Goal: Information Seeking & Learning: Check status

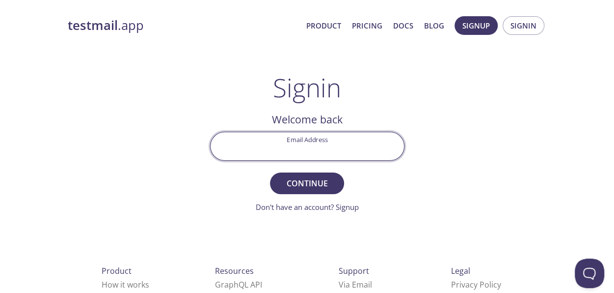
click at [292, 148] on input "Email Address" at bounding box center [308, 146] width 194 height 28
type input "[EMAIL_ADDRESS][DOMAIN_NAME]"
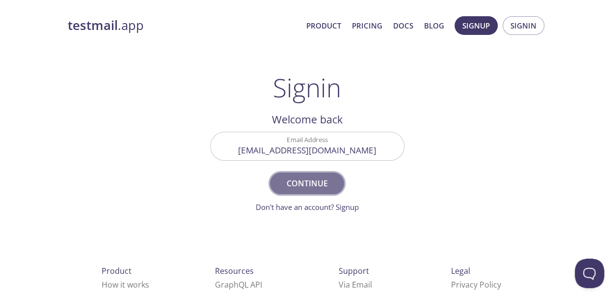
click at [287, 180] on span "Continue" at bounding box center [307, 183] width 52 height 14
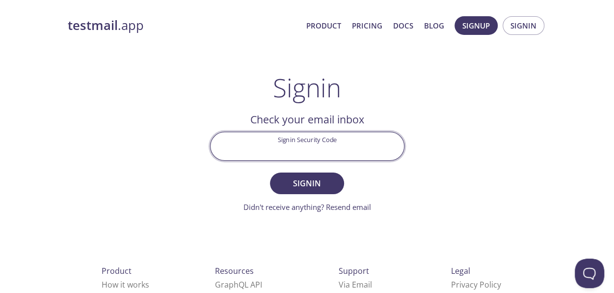
click at [282, 156] on input "Signin Security Code" at bounding box center [308, 146] width 194 height 28
paste input "65KZ989"
type input "65KZ989"
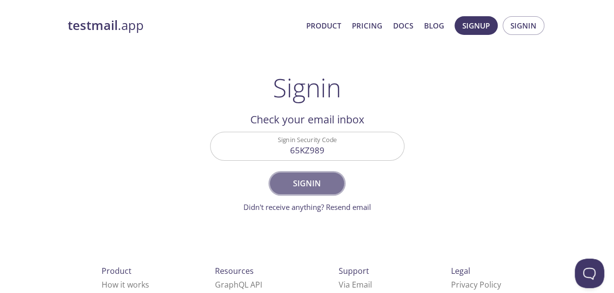
click at [332, 185] on span "Signin" at bounding box center [307, 183] width 52 height 14
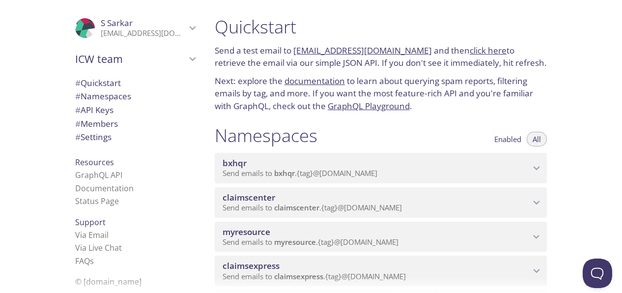
click at [532, 232] on icon "myresource namespace" at bounding box center [536, 236] width 13 height 13
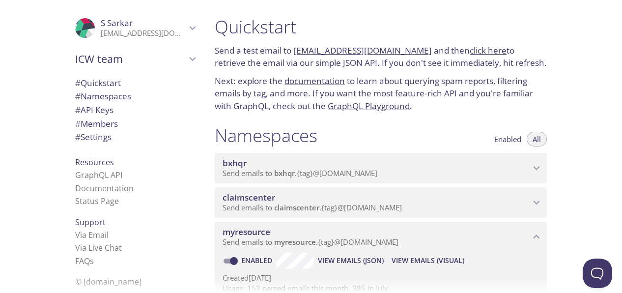
click at [414, 256] on span "View Emails (Visual)" at bounding box center [427, 260] width 73 height 12
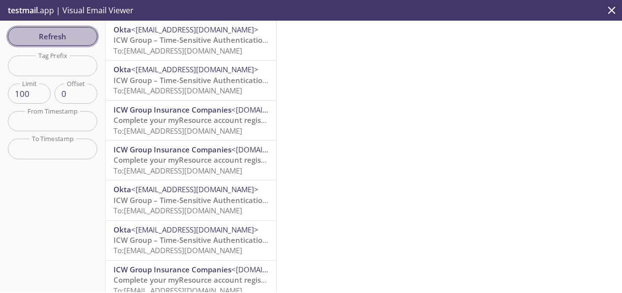
click at [68, 38] on span "Refresh" at bounding box center [53, 36] width 74 height 13
click at [51, 32] on span "Refresh" at bounding box center [53, 36] width 74 height 13
click at [61, 34] on span "Refresh" at bounding box center [53, 36] width 74 height 13
click at [49, 38] on span "Refresh" at bounding box center [53, 36] width 74 height 13
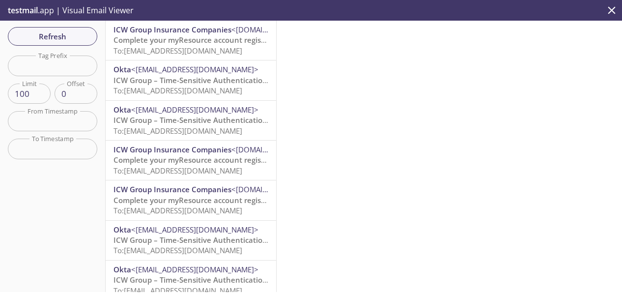
click at [207, 46] on span "To: [EMAIL_ADDRESS][DOMAIN_NAME]" at bounding box center [177, 51] width 129 height 10
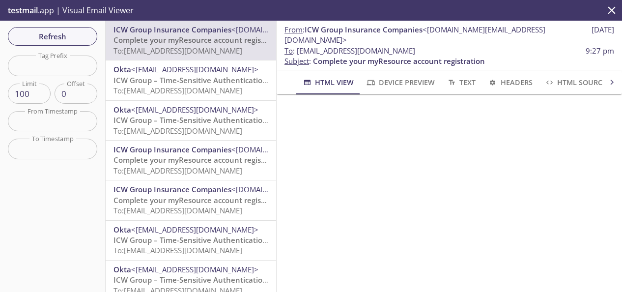
click at [399, 76] on span "Device Preview" at bounding box center [399, 82] width 69 height 12
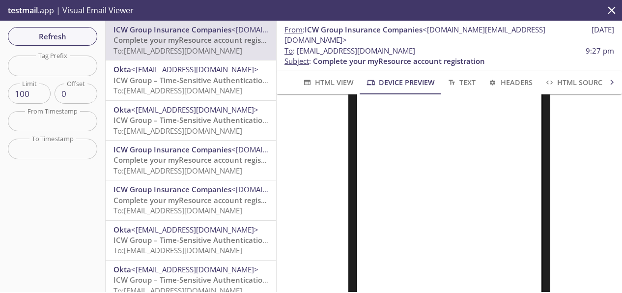
scroll to position [147, 0]
drag, startPoint x: 296, startPoint y: 40, endPoint x: 460, endPoint y: 43, distance: 164.1
click at [460, 46] on span "To : [EMAIL_ADDRESS][DOMAIN_NAME] 9:27 pm" at bounding box center [449, 51] width 330 height 10
copy span "[EMAIL_ADDRESS][DOMAIN_NAME]"
click at [51, 38] on span "Refresh" at bounding box center [53, 36] width 74 height 13
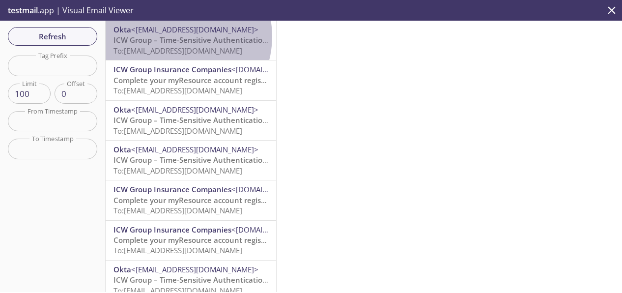
click at [175, 36] on span "ICW Group – Time-Sensitive Authentication Code" at bounding box center [200, 40] width 174 height 10
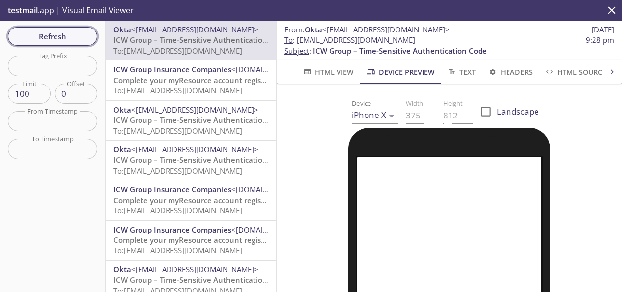
click at [82, 32] on span "Refresh" at bounding box center [53, 36] width 74 height 13
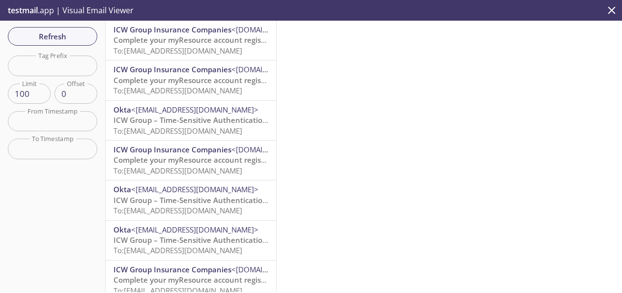
click at [194, 38] on span "Complete your myResource account registration" at bounding box center [199, 40] width 172 height 10
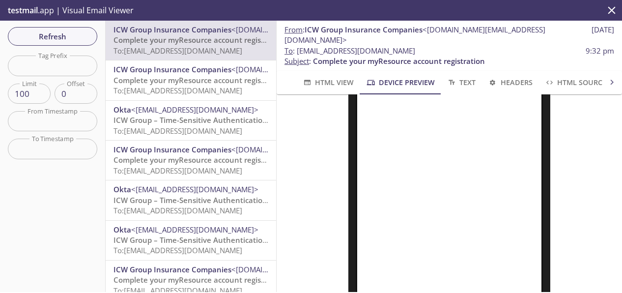
scroll to position [320, 0]
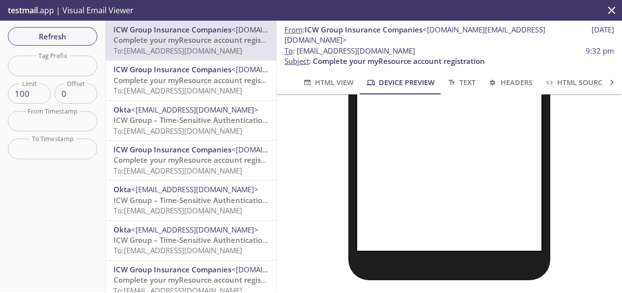
drag, startPoint x: 452, startPoint y: 41, endPoint x: 298, endPoint y: 42, distance: 154.2
click at [298, 46] on span "To : [EMAIL_ADDRESS][DOMAIN_NAME] 9:32 pm" at bounding box center [449, 51] width 330 height 10
copy span "[EMAIL_ADDRESS][DOMAIN_NAME]"
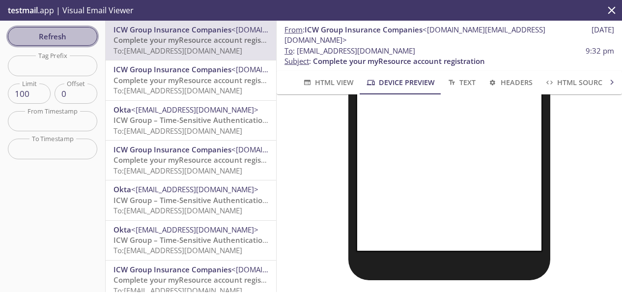
click at [52, 35] on span "Refresh" at bounding box center [53, 36] width 74 height 13
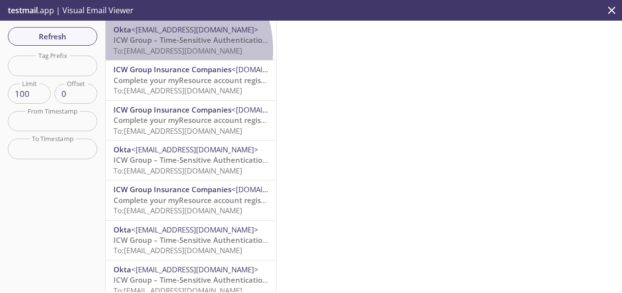
click at [159, 50] on span "To: [EMAIL_ADDRESS][DOMAIN_NAME]" at bounding box center [177, 51] width 129 height 10
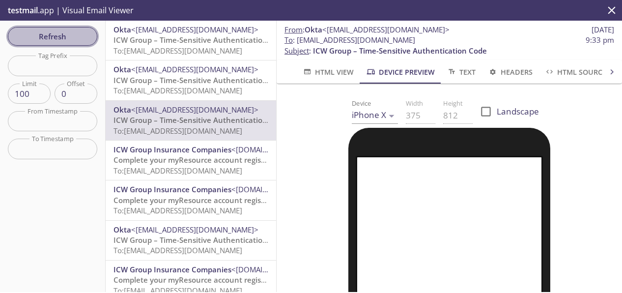
click at [73, 36] on span "Refresh" at bounding box center [53, 36] width 74 height 13
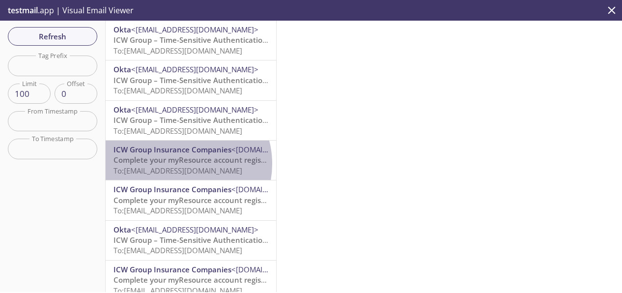
click at [180, 164] on span "Complete your myResource account registration" at bounding box center [199, 160] width 172 height 10
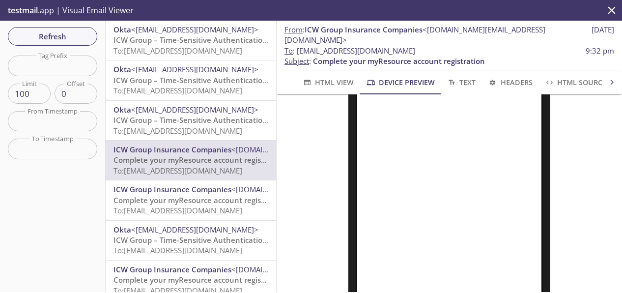
scroll to position [98, 0]
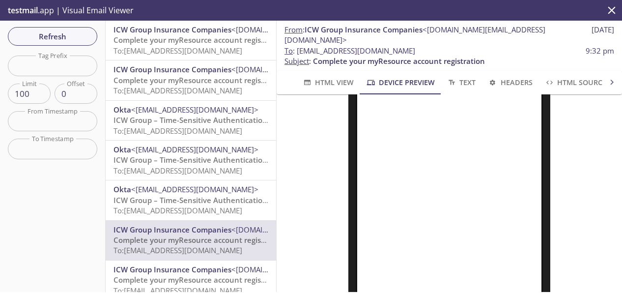
drag, startPoint x: 456, startPoint y: 38, endPoint x: 299, endPoint y: 42, distance: 157.2
click at [299, 46] on span "To : [EMAIL_ADDRESS][DOMAIN_NAME] 9:32 pm" at bounding box center [449, 51] width 330 height 10
copy span "[EMAIL_ADDRESS][DOMAIN_NAME]"
click at [63, 34] on span "Refresh" at bounding box center [53, 36] width 74 height 13
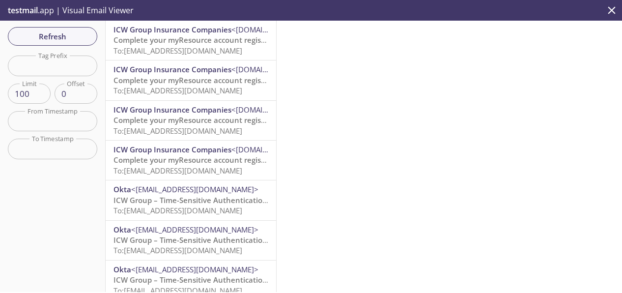
click at [196, 47] on span "To: [EMAIL_ADDRESS][DOMAIN_NAME]" at bounding box center [177, 51] width 129 height 10
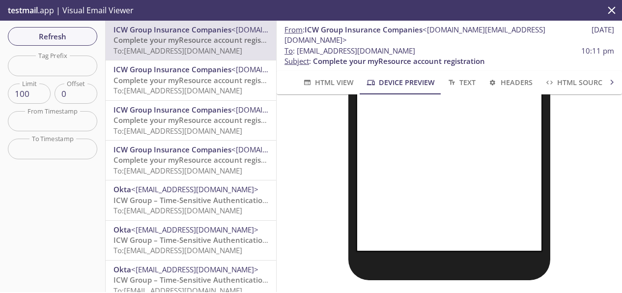
scroll to position [320, 0]
drag, startPoint x: 448, startPoint y: 38, endPoint x: 299, endPoint y: 42, distance: 149.9
click at [299, 46] on span "To : [EMAIL_ADDRESS][DOMAIN_NAME] 10:11 pm" at bounding box center [449, 51] width 330 height 10
copy span "[EMAIL_ADDRESS][DOMAIN_NAME]"
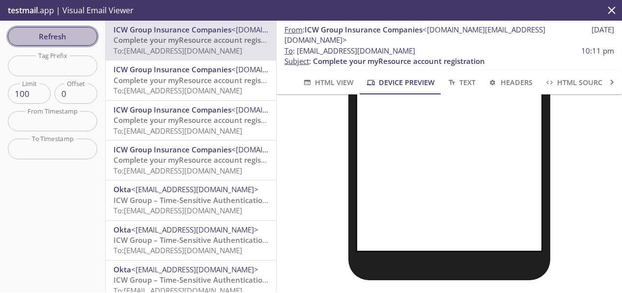
click at [57, 31] on span "Refresh" at bounding box center [53, 36] width 74 height 13
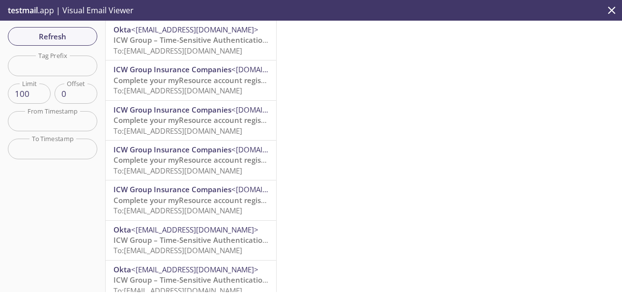
click at [196, 40] on span "ICW Group – Time-Sensitive Authentication Code" at bounding box center [200, 40] width 174 height 10
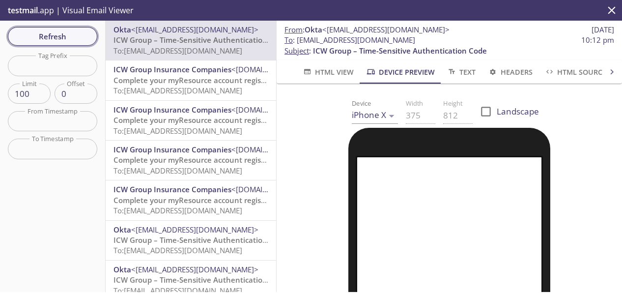
click at [72, 37] on span "Refresh" at bounding box center [53, 36] width 74 height 13
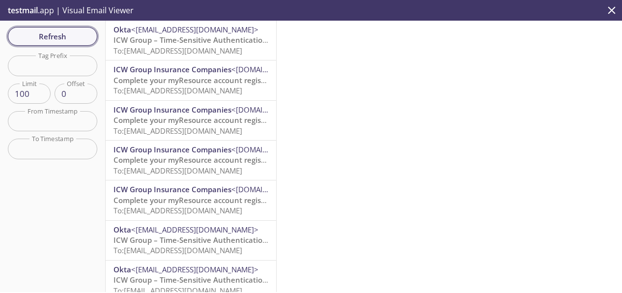
click at [85, 34] on span "Refresh" at bounding box center [53, 36] width 74 height 13
click at [64, 35] on span "Refresh" at bounding box center [53, 36] width 74 height 13
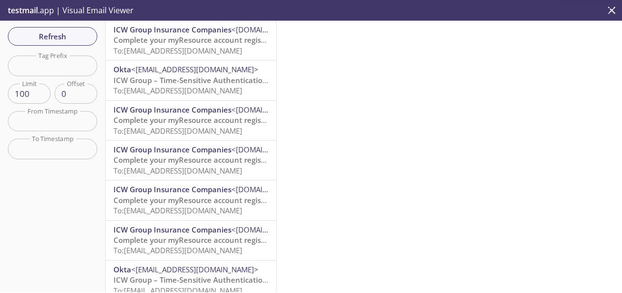
click at [197, 46] on span "To: [EMAIL_ADDRESS][DOMAIN_NAME]" at bounding box center [177, 51] width 129 height 10
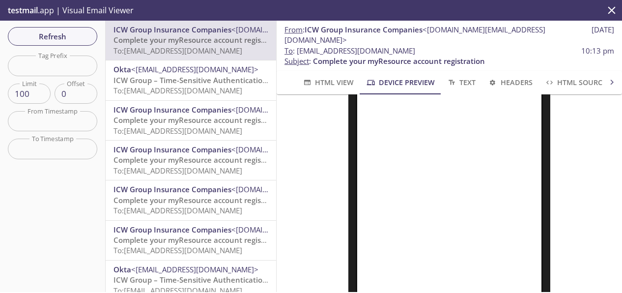
scroll to position [98, 0]
drag, startPoint x: 443, startPoint y: 39, endPoint x: 299, endPoint y: 41, distance: 144.4
click at [299, 46] on span "To : [EMAIL_ADDRESS][DOMAIN_NAME] 10:13 pm" at bounding box center [449, 51] width 330 height 10
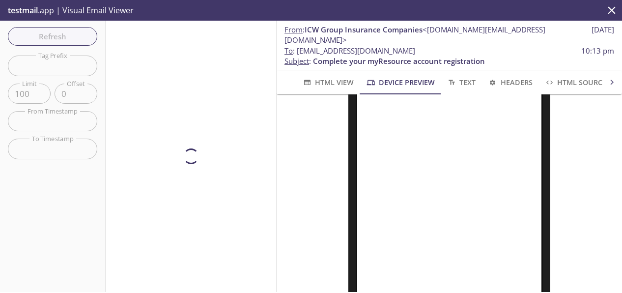
click at [64, 28] on div "Refresh Filters Tag Prefix Tag Prefix Limit 100 Limit Offset 0 Offset From Time…" at bounding box center [53, 156] width 106 height 271
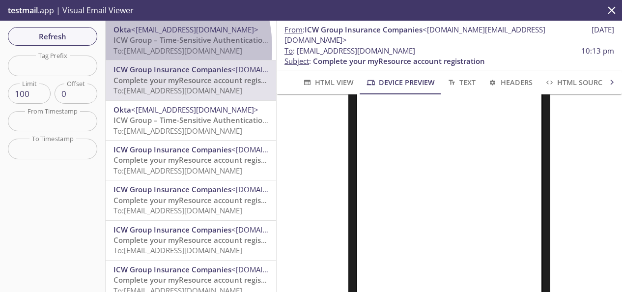
click at [126, 49] on span "To: [EMAIL_ADDRESS][DOMAIN_NAME]" at bounding box center [177, 51] width 129 height 10
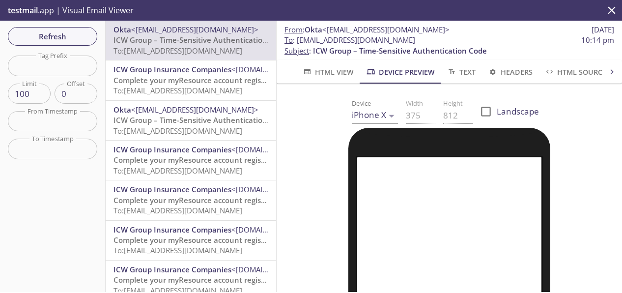
click at [182, 118] on span "ICW Group – Time-Sensitive Authentication Code" at bounding box center [200, 120] width 174 height 10
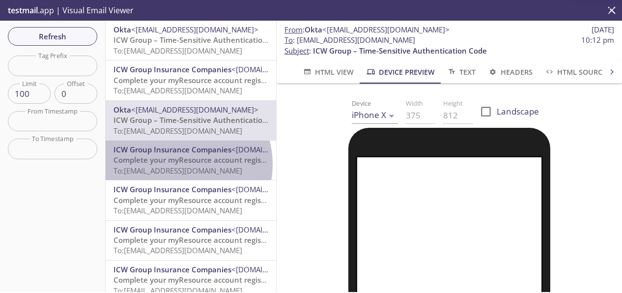
click at [177, 165] on span "Complete your myResource account registration" at bounding box center [199, 160] width 172 height 10
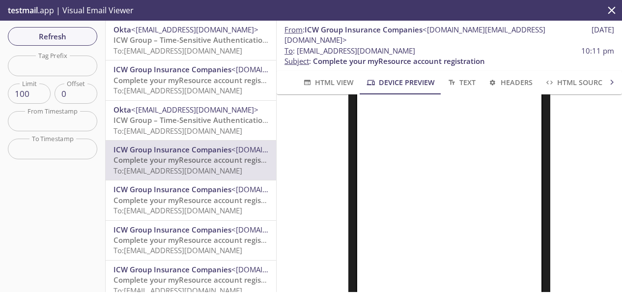
scroll to position [246, 0]
